Goal: Subscribe to service/newsletter

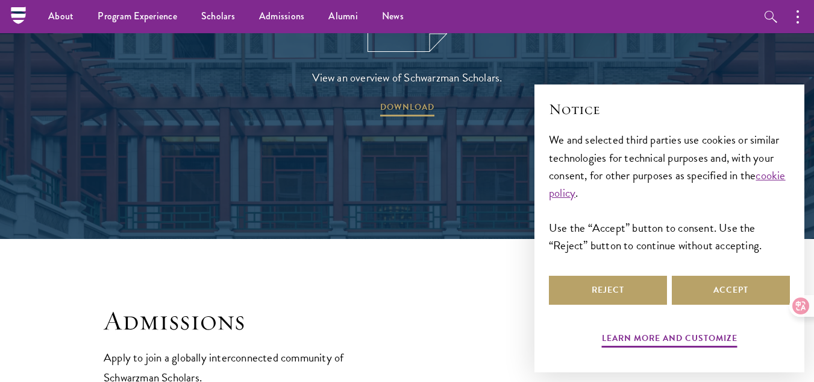
scroll to position [1783, 0]
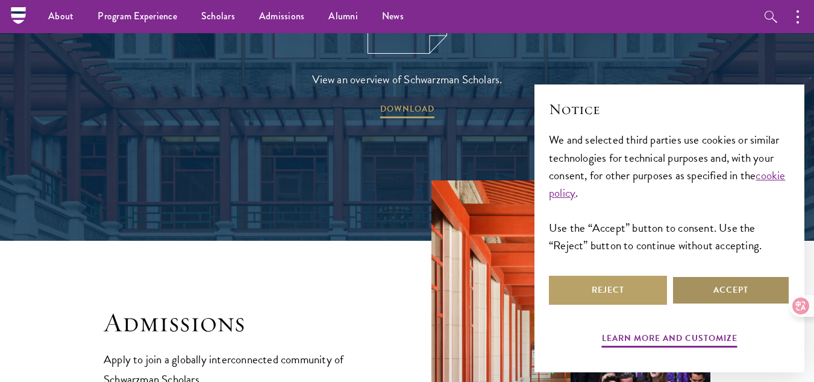
click at [735, 289] on button "Accept" at bounding box center [731, 289] width 118 height 29
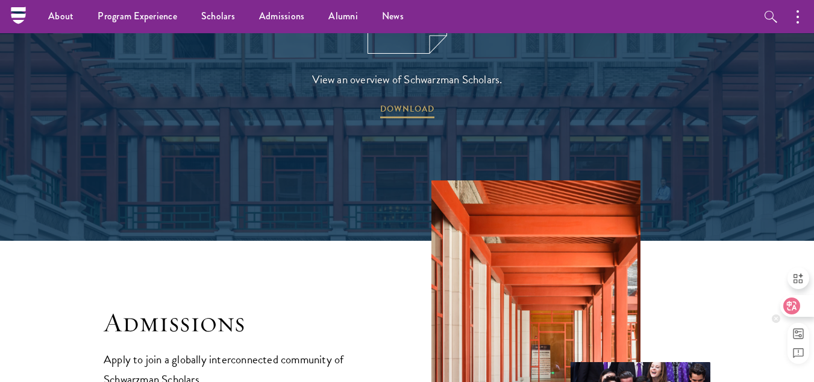
click at [793, 305] on icon at bounding box center [792, 306] width 12 height 12
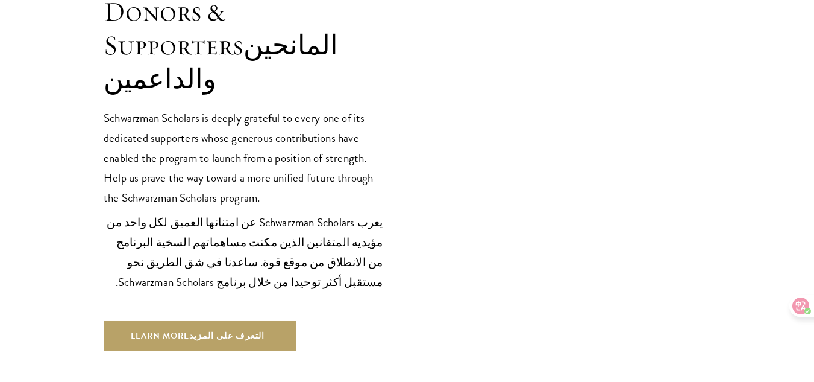
scroll to position [4142, 0]
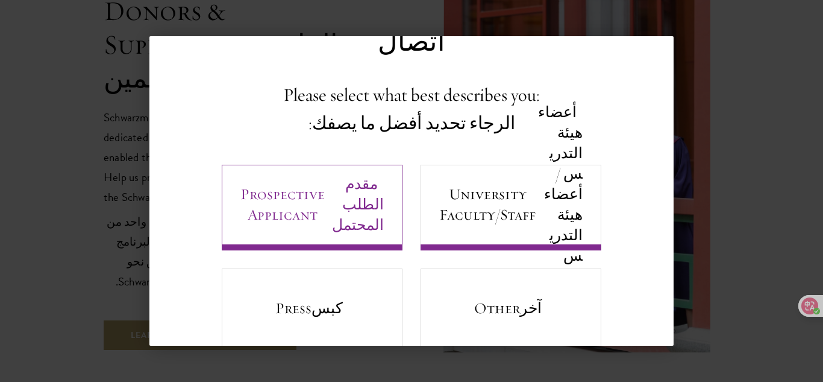
scroll to position [83, 0]
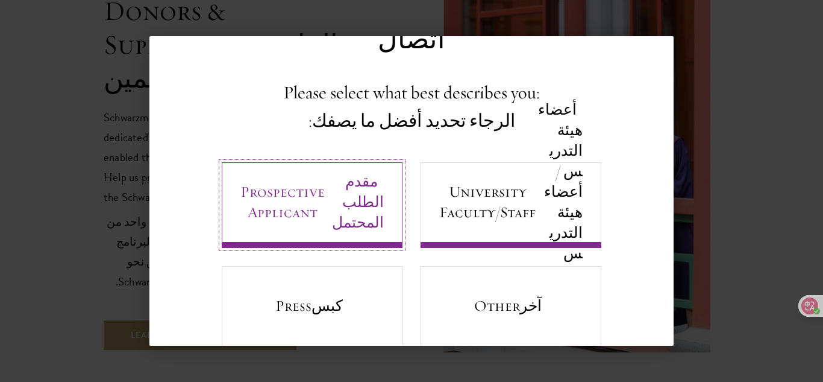
click at [321, 199] on link "Prospective Applicant مقدم الطلب المحتمل" at bounding box center [312, 205] width 181 height 86
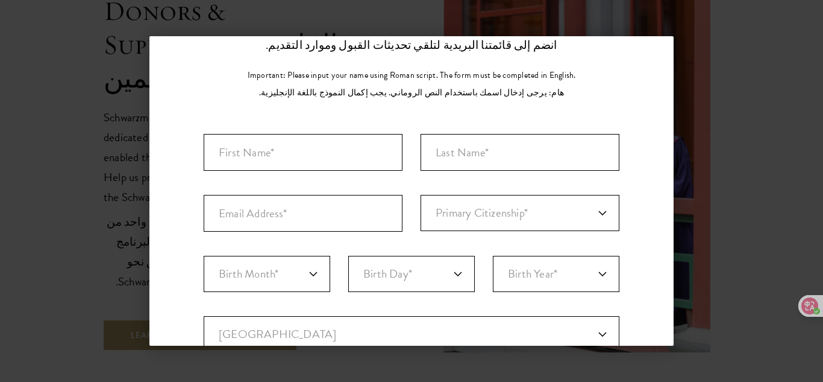
scroll to position [139, 0]
click at [318, 133] on input "First Name*" at bounding box center [303, 151] width 199 height 37
type input "[PERSON_NAME]"
type input "hmeda"
type input "[EMAIL_ADDRESS][DOMAIN_NAME]"
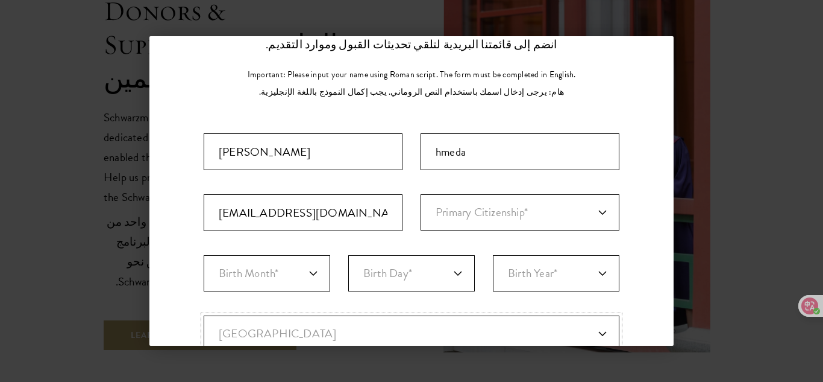
select select "EG"
type input "faiyum"
select select "Faiyum"
click at [431, 194] on select "Primary Citizenship* [GEOGRAPHIC_DATA] [DEMOGRAPHIC_DATA] [DEMOGRAPHIC_DATA] [D…" at bounding box center [520, 212] width 199 height 36
select select "EG"
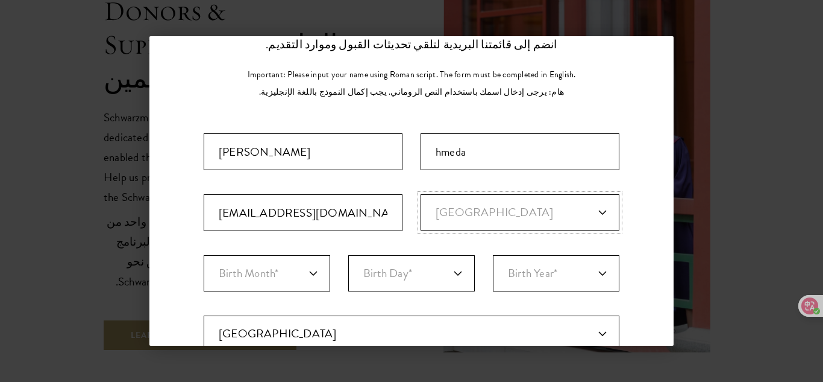
click at [421, 194] on select "Primary Citizenship* [GEOGRAPHIC_DATA] [DEMOGRAPHIC_DATA] [DEMOGRAPHIC_DATA] [D…" at bounding box center [520, 212] width 199 height 36
click at [316, 255] on select "Birth Month* January February March April May June July August September Octobe…" at bounding box center [267, 273] width 127 height 36
select select "02"
click at [204, 255] on select "Birth Month* January February March April May June July August September Octobe…" at bounding box center [267, 273] width 127 height 36
click at [417, 255] on select "Birth Day* 1 2 3 4 5 6 7 8 9 10 11 12 13 14 15 16 17 18 19 20 21 22 23 24 25 26…" at bounding box center [411, 273] width 127 height 36
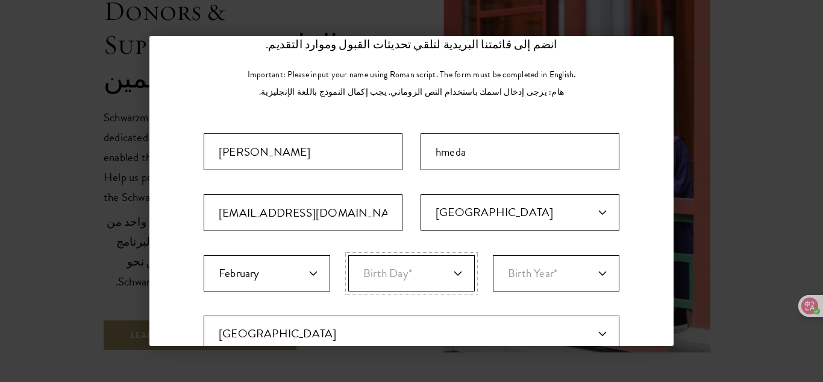
select select "06"
click at [348, 255] on select "Birth Day* 1 2 3 4 5 6 7 8 9 10 11 12 13 14 15 16 17 18 19 20 21 22 23 24 25 26…" at bounding box center [411, 273] width 127 height 36
click at [540, 255] on select "Birth Year* [DEMOGRAPHIC_DATA] [DEMOGRAPHIC_DATA] [DEMOGRAPHIC_DATA] [DEMOGRAPH…" at bounding box center [556, 273] width 127 height 36
select select "1999"
click at [493, 255] on select "Birth Year* [DEMOGRAPHIC_DATA] [DEMOGRAPHIC_DATA] [DEMOGRAPHIC_DATA] [DEMOGRAPH…" at bounding box center [556, 273] width 127 height 36
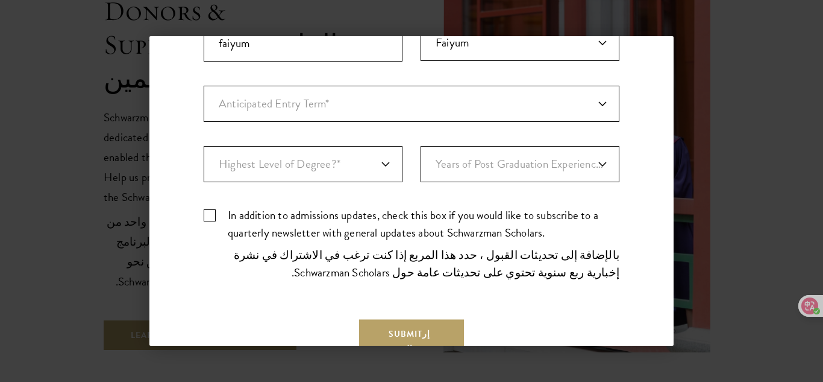
scroll to position [424, 0]
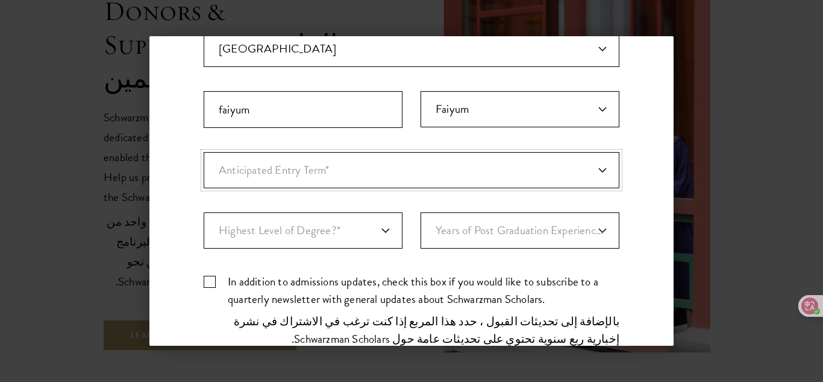
click at [588, 152] on select "Anticipated Entry Term* [DATE] (Application opens [DATE]) Just Exploring" at bounding box center [412, 170] width 416 height 36
click at [204, 152] on select "Anticipated Entry Term* [DATE] (Application opens [DATE]) Just Exploring" at bounding box center [412, 170] width 416 height 36
click at [400, 202] on div "Important: The form must be completed in English. Mohamed hmeda [EMAIL_ADDRESS]…" at bounding box center [412, 105] width 416 height 513
click at [465, 152] on select "Anticipated Entry Term* [DATE] (Application opens [DATE]) Just Exploring" at bounding box center [412, 170] width 416 height 36
select select "a6790467-ebe7-4045-a56a-66c1cae98076"
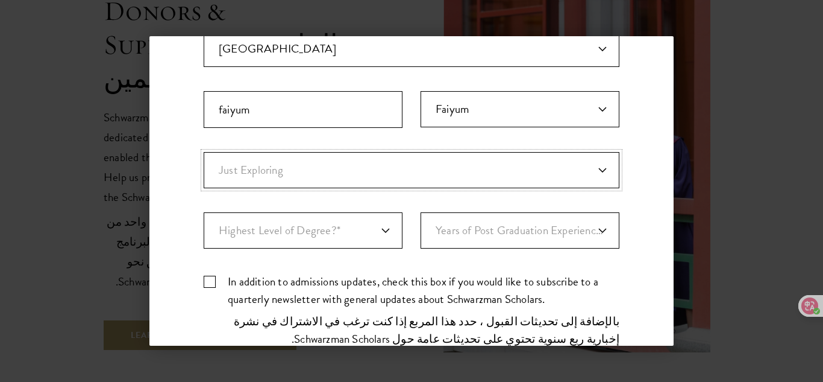
click at [204, 152] on select "Anticipated Entry Term* [DATE] (Application opens [DATE]) Just Exploring" at bounding box center [412, 170] width 416 height 36
click at [794, 306] on icon at bounding box center [801, 305] width 17 height 17
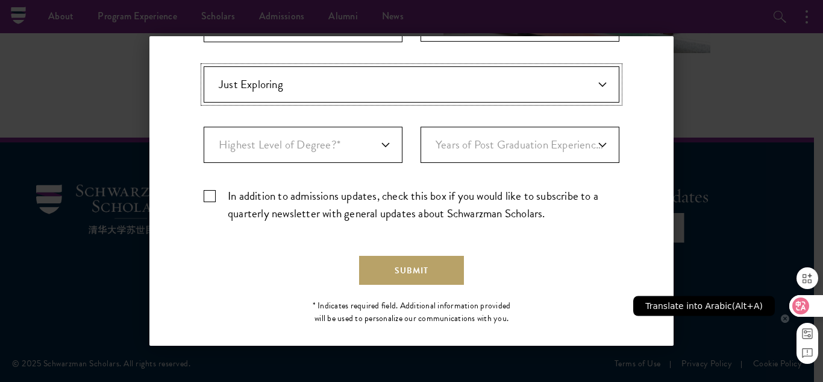
scroll to position [372, 0]
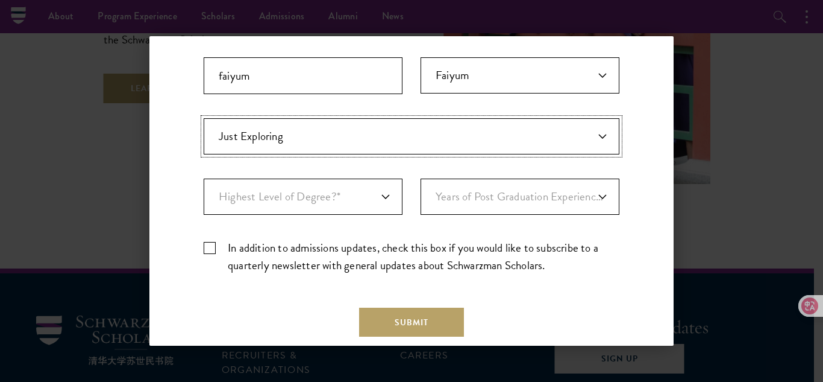
click at [597, 140] on select "Anticipated Entry Term* [DATE] (Application opens [DATE]) Just Exploring" at bounding box center [412, 136] width 416 height 36
click at [805, 300] on icon at bounding box center [801, 306] width 12 height 12
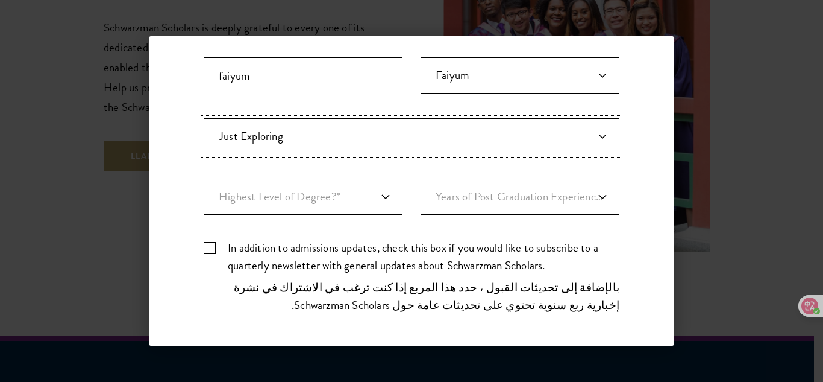
click at [591, 138] on select "Anticipated Entry Term* [DATE] (Application opens [DATE]) Just Exploring" at bounding box center [412, 136] width 416 height 36
click at [805, 309] on icon at bounding box center [808, 310] width 7 height 7
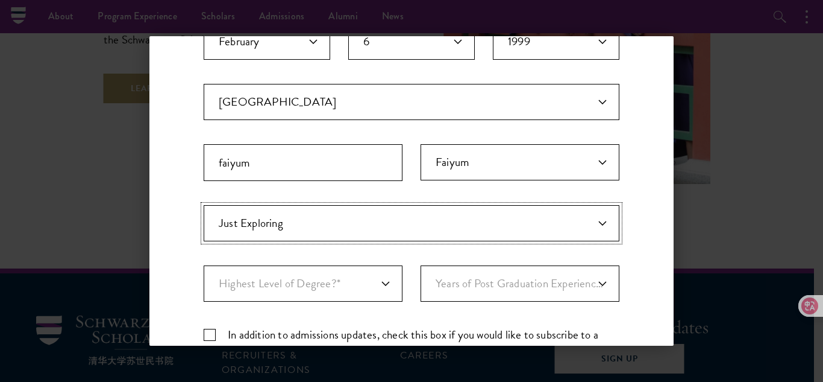
scroll to position [284, 0]
click at [595, 286] on select "Years of Post Graduation Experience?* 1 2 3 4 5 6 7 8 9 10" at bounding box center [520, 284] width 199 height 36
click at [392, 278] on select "Highest Level of Degree?* PHD Bachelor's Master's Current Undergraduate Student" at bounding box center [303, 284] width 199 height 36
select select "baef124f-e103-44b1-8ca6-5d0669438e44"
click at [204, 266] on select "Highest Level of Degree?* PHD Bachelor's Master's Current Undergraduate Student" at bounding box center [303, 284] width 199 height 36
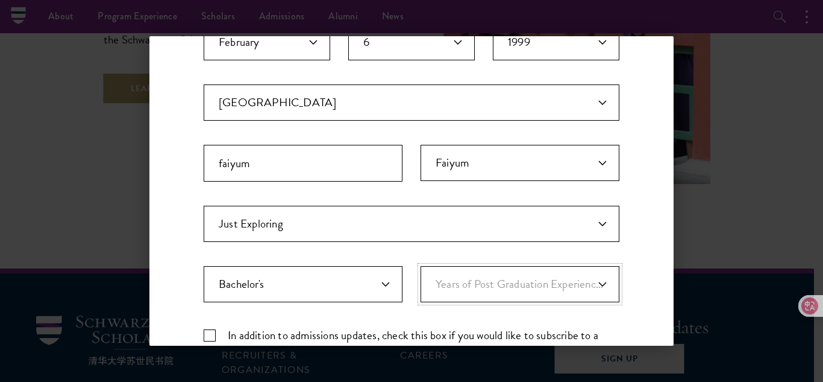
click at [485, 284] on select "Years of Post Graduation Experience?* 1 2 3 4 5 6 7 8 9 10" at bounding box center [520, 284] width 199 height 36
click at [804, 298] on icon at bounding box center [801, 305] width 17 height 17
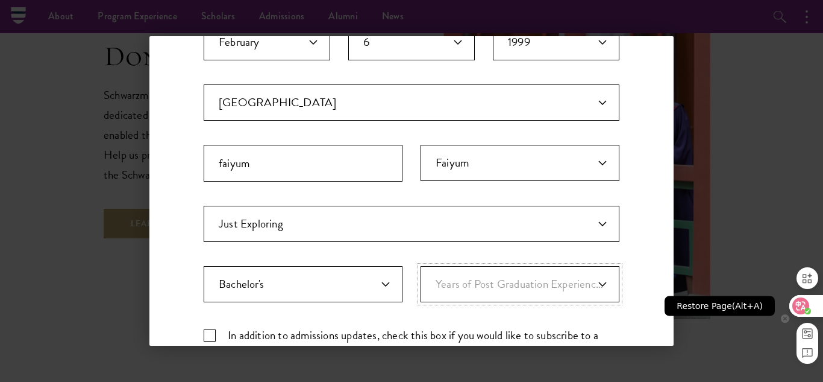
scroll to position [3614, 0]
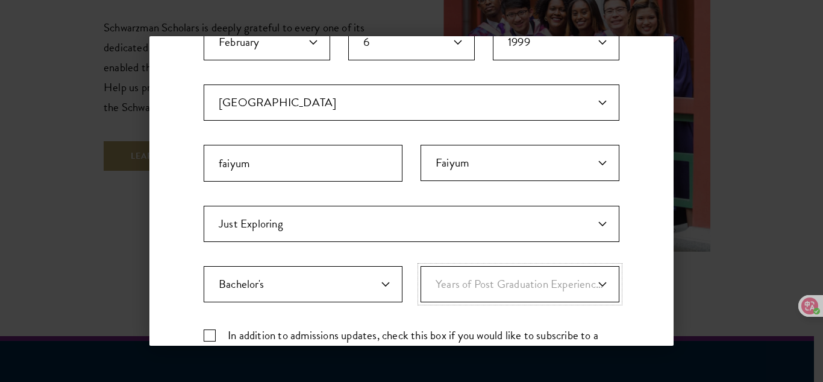
click at [606, 285] on select "Years of Post Graduation Experience?* 1 2 3 4 5 6 7 8 9 10" at bounding box center [520, 284] width 199 height 36
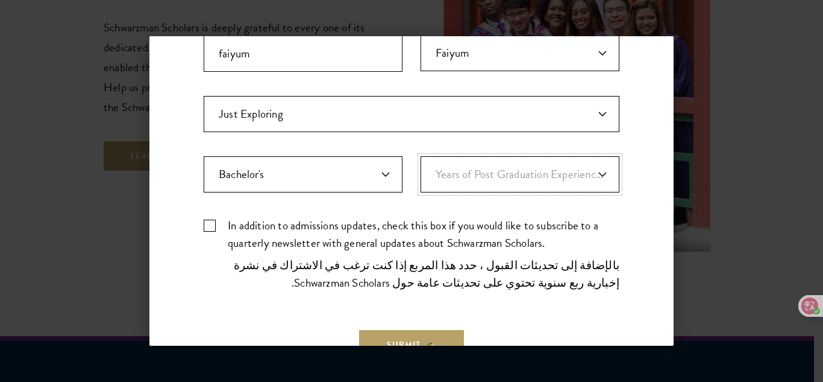
scroll to position [400, 0]
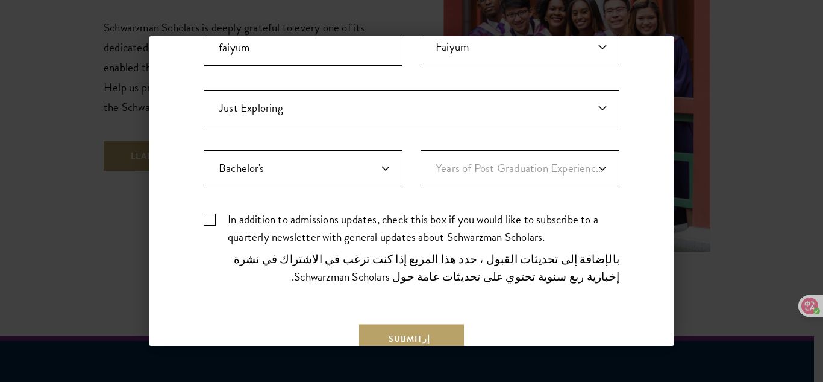
click at [211, 221] on label "In addition to admissions updates, check this box if you would like to subscrib…" at bounding box center [412, 250] width 416 height 80
click at [211, 218] on input "In addition to admissions updates, check this box if you would like to subscrib…" at bounding box center [412, 214] width 416 height 8
checkbox input "true"
click at [377, 335] on button "Submit إرسال" at bounding box center [411, 346] width 105 height 44
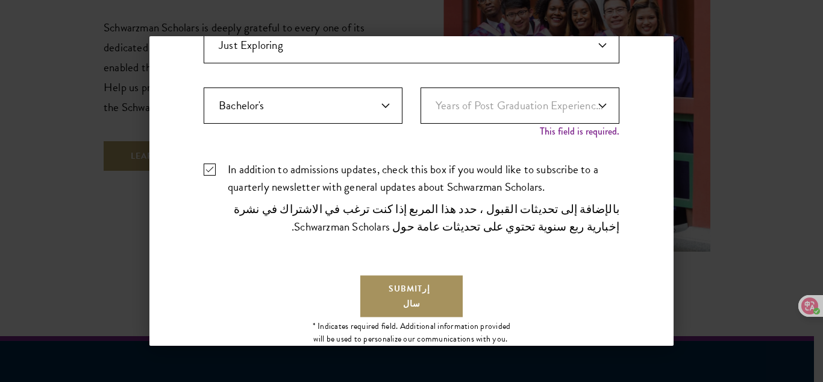
scroll to position [510, 0]
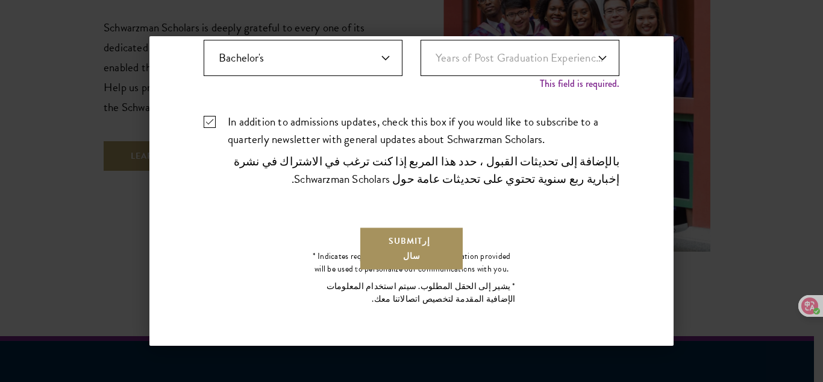
click at [438, 239] on button "Submit إرسال" at bounding box center [411, 248] width 105 height 44
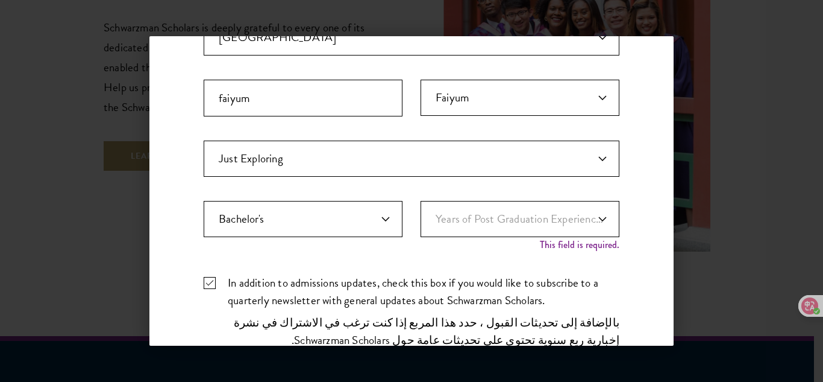
scroll to position [349, 0]
click at [547, 220] on select "Years of Post Graduation Experience?* 1 2 3 4 5 6 7 8 9 10" at bounding box center [520, 219] width 199 height 36
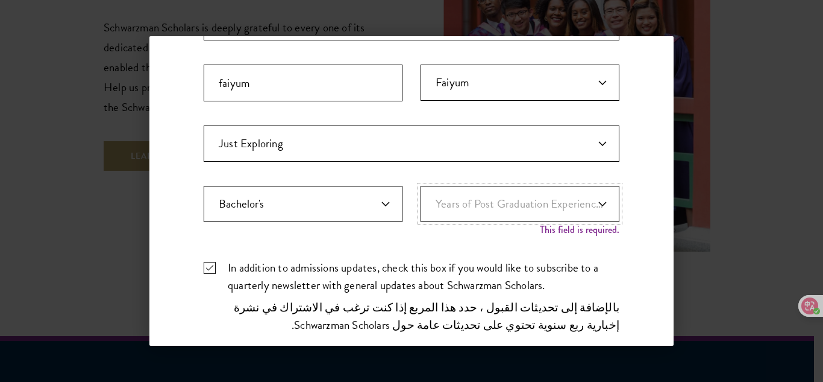
scroll to position [364, 0]
click at [515, 213] on select "Years of Post Graduation Experience?* 1 2 3 4 5 6 7 8 9 10" at bounding box center [520, 204] width 199 height 36
select select "2"
click at [421, 186] on select "Years of Post Graduation Experience?* 1 2 3 4 5 6 7 8 9 10" at bounding box center [520, 204] width 199 height 36
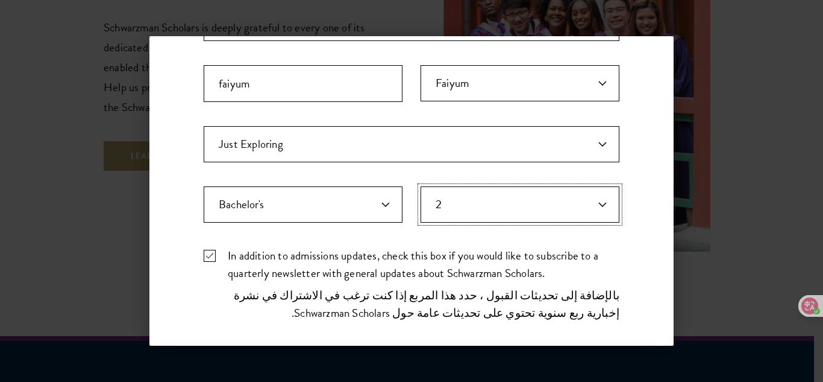
scroll to position [429, 0]
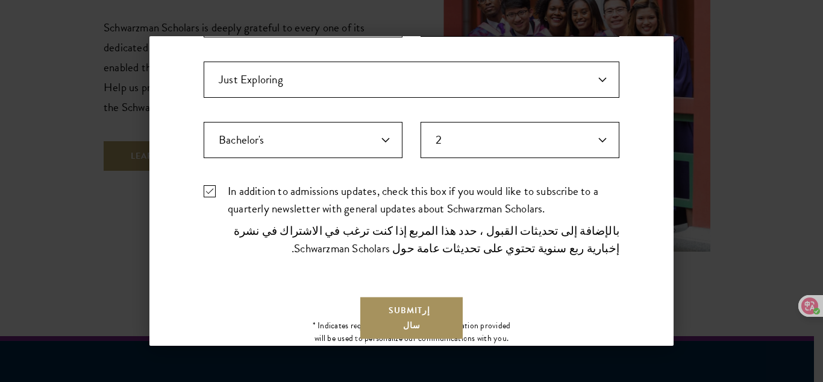
click at [401, 331] on button "Submit إرسال" at bounding box center [411, 317] width 105 height 44
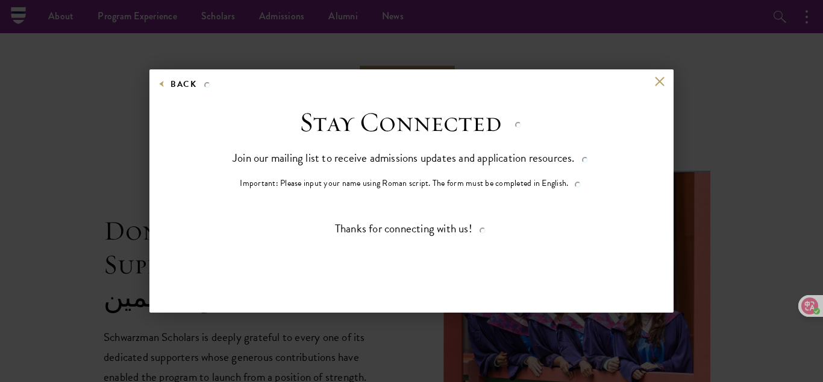
scroll to position [3294, 0]
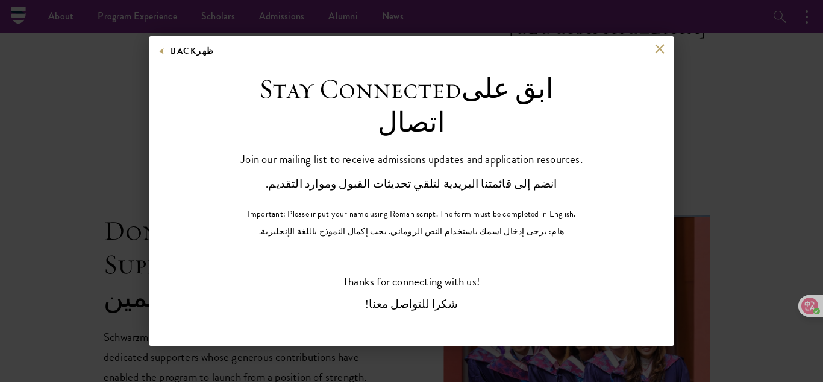
click at [655, 54] on div "Back ظهر" at bounding box center [411, 57] width 524 height 29
click at [655, 52] on button at bounding box center [660, 48] width 10 height 10
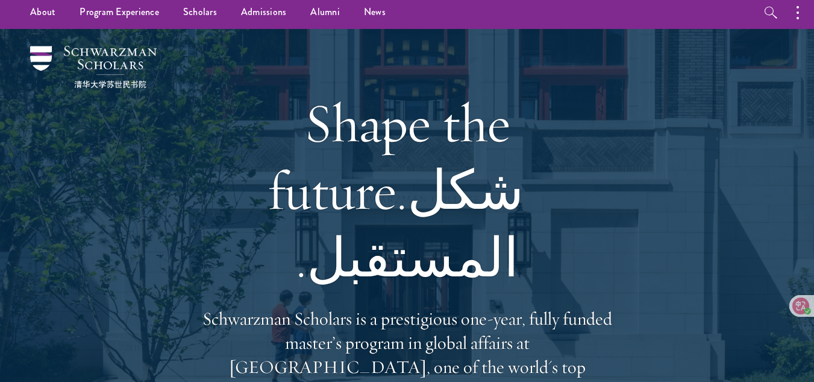
scroll to position [0, 0]
